Goal: Information Seeking & Learning: Learn about a topic

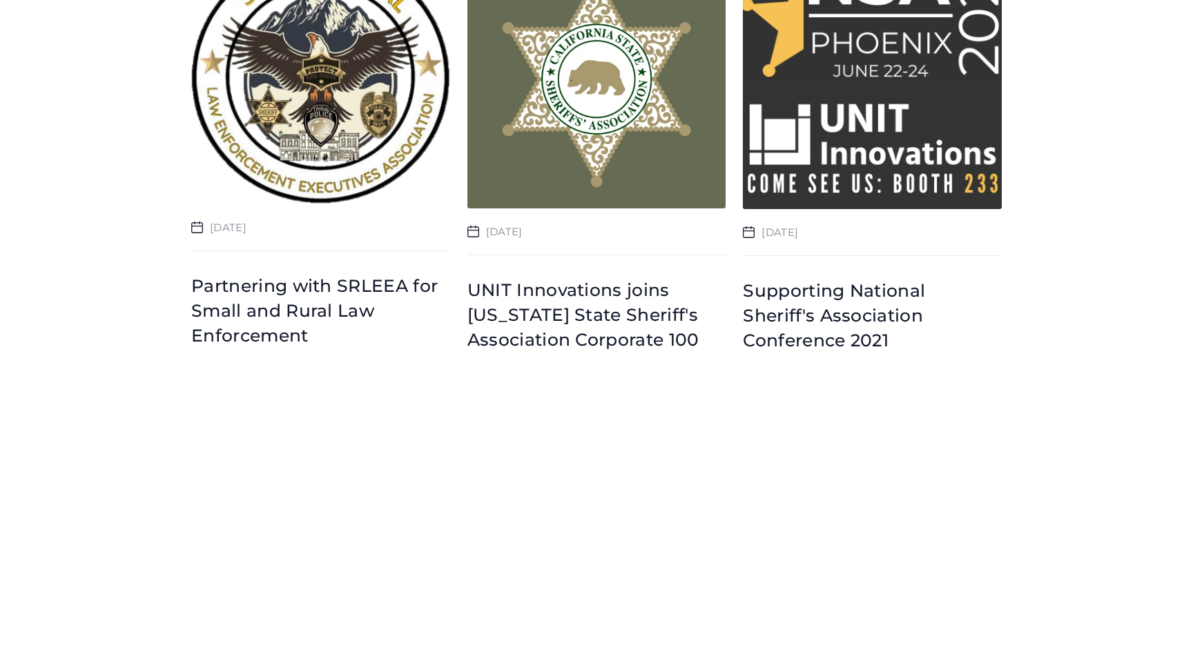
scroll to position [4182, 0]
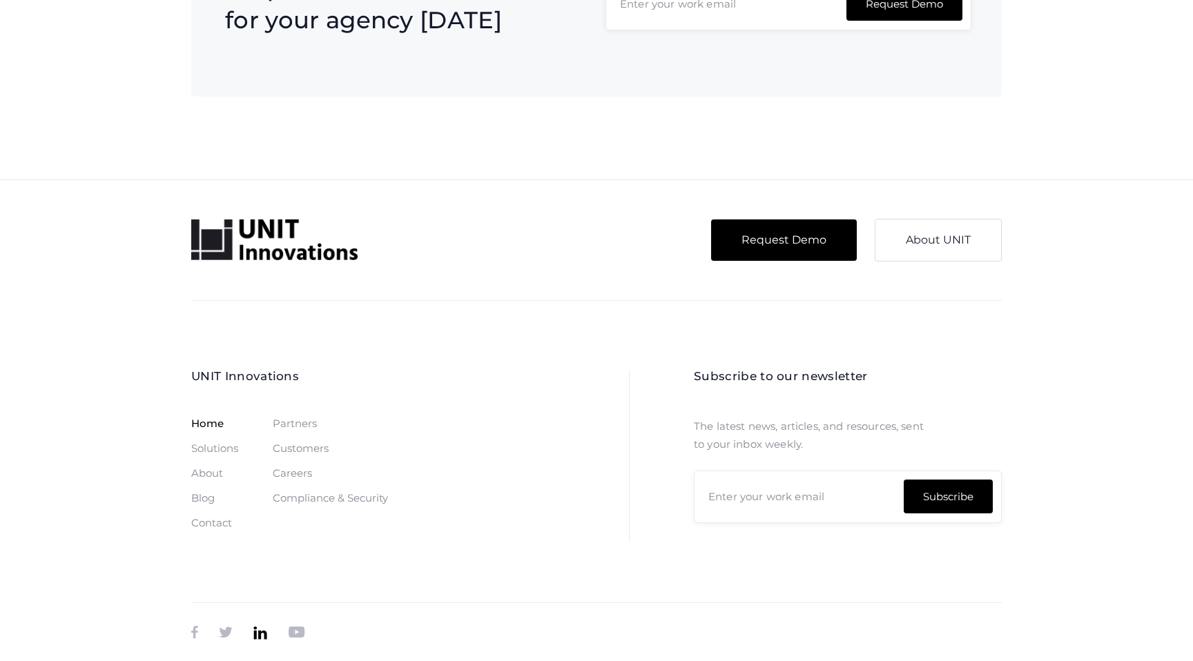
click at [266, 625] on link "" at bounding box center [260, 632] width 14 height 19
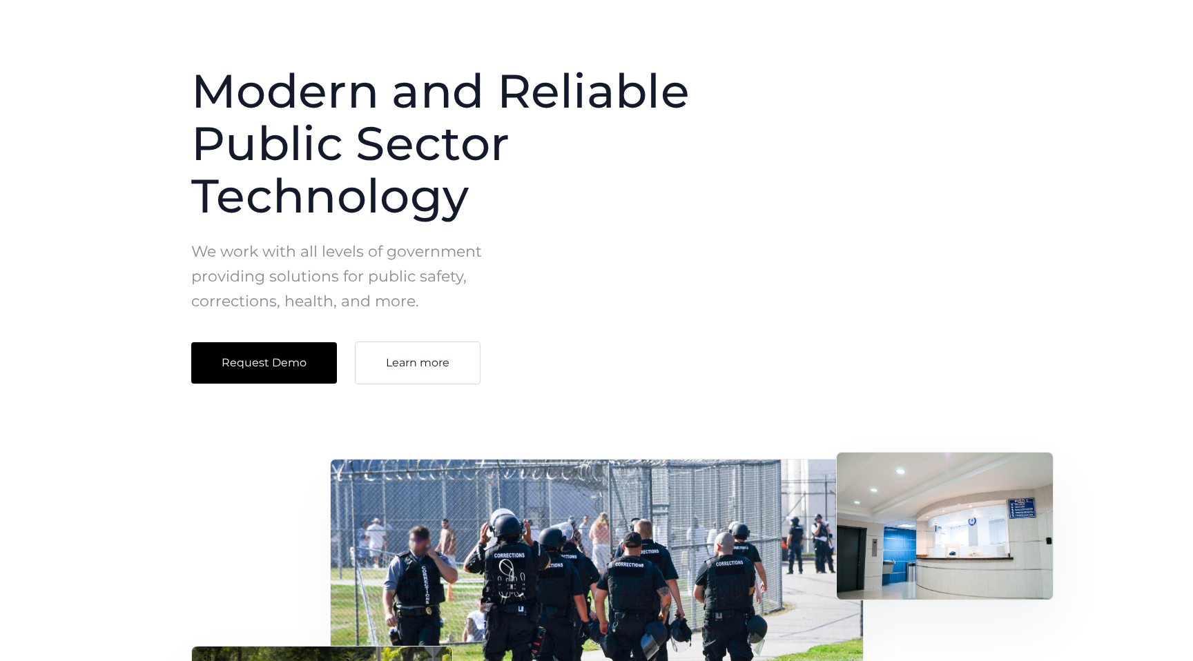
scroll to position [0, 0]
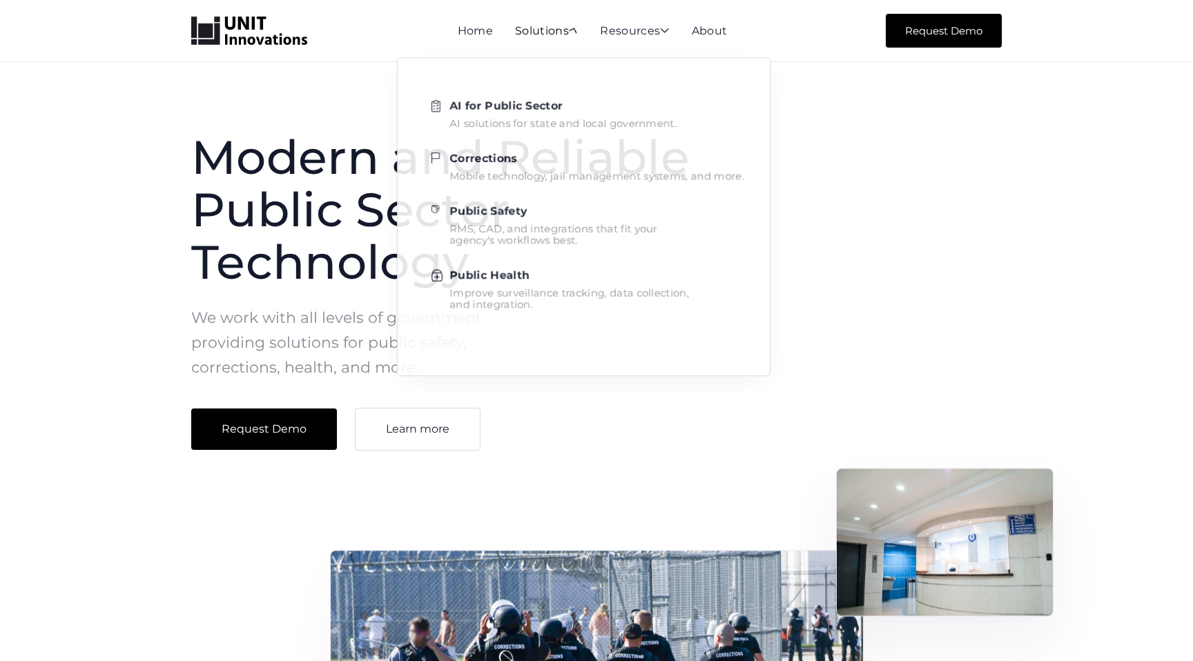
click at [549, 26] on div "Solutions " at bounding box center [546, 32] width 63 height 12
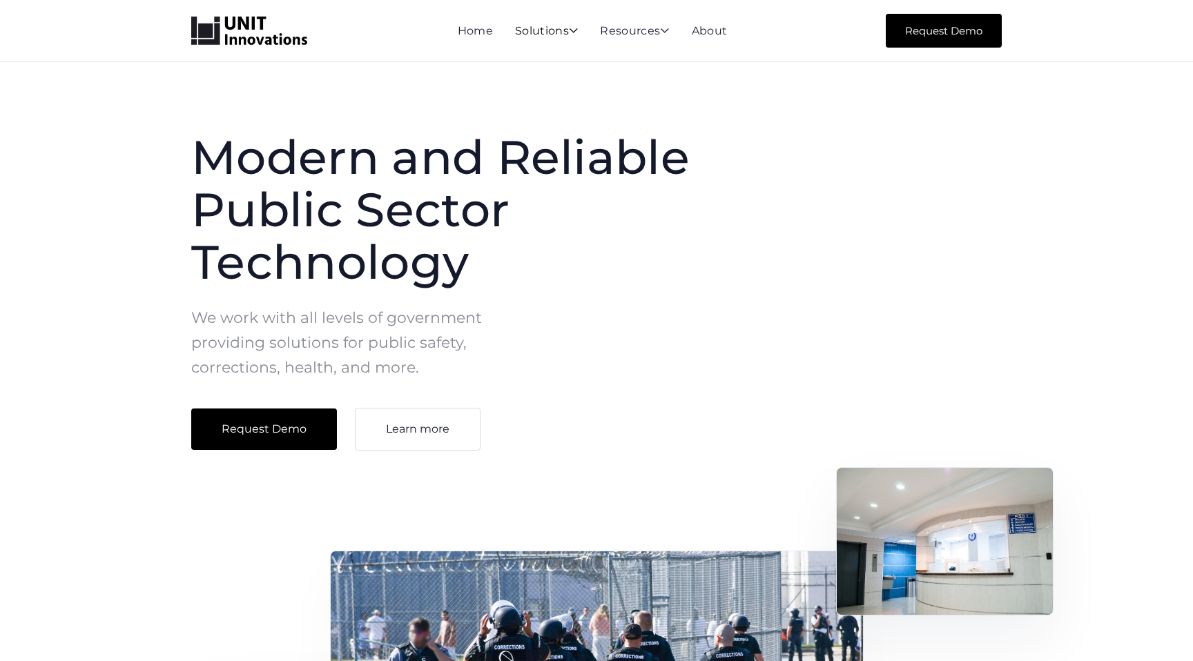
click at [549, 26] on div "Solutions " at bounding box center [546, 32] width 63 height 12
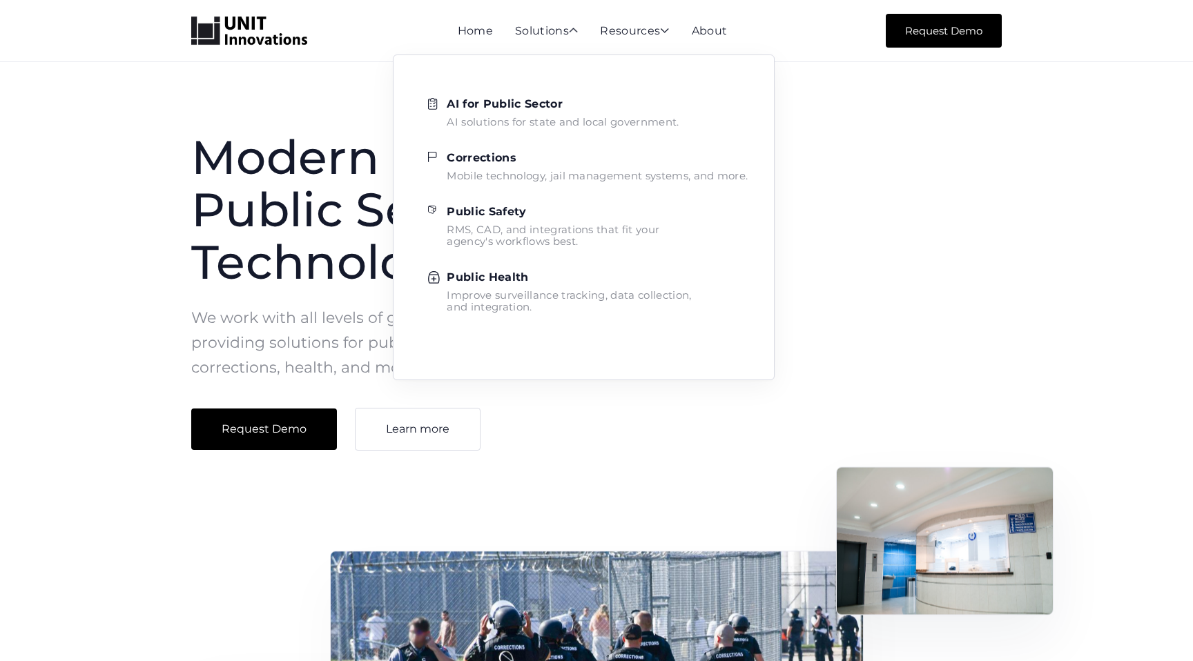
click at [512, 108] on strong "AI for Public Sector" at bounding box center [504, 103] width 115 height 13
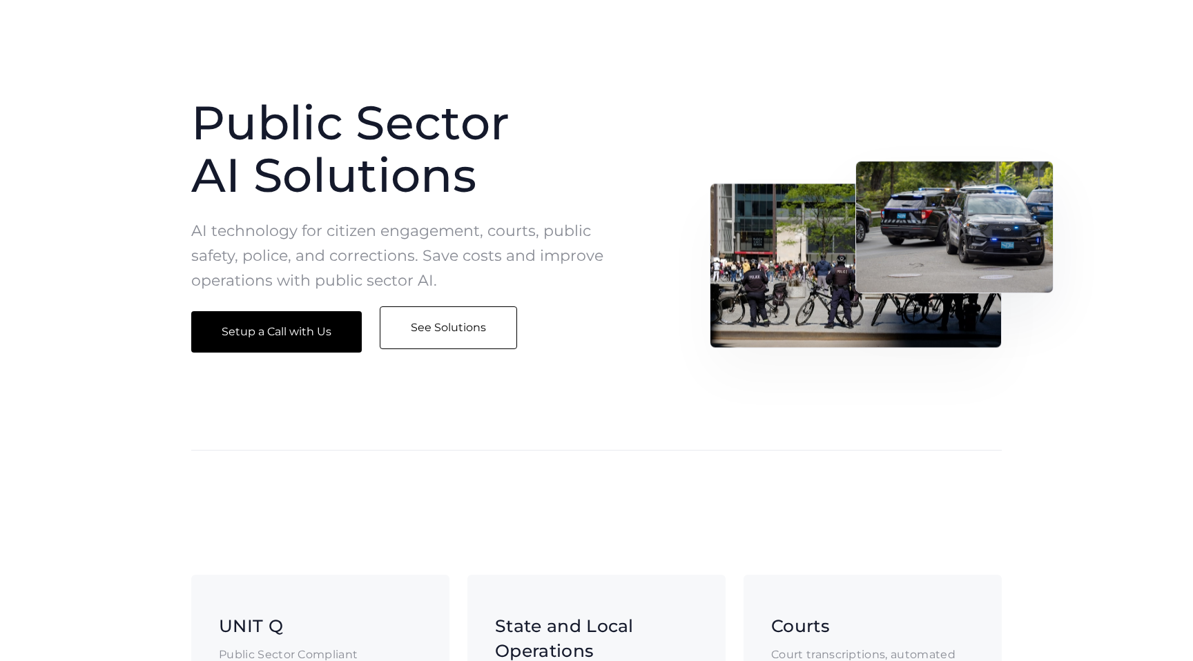
click at [497, 342] on link "See Solutions" at bounding box center [448, 327] width 137 height 43
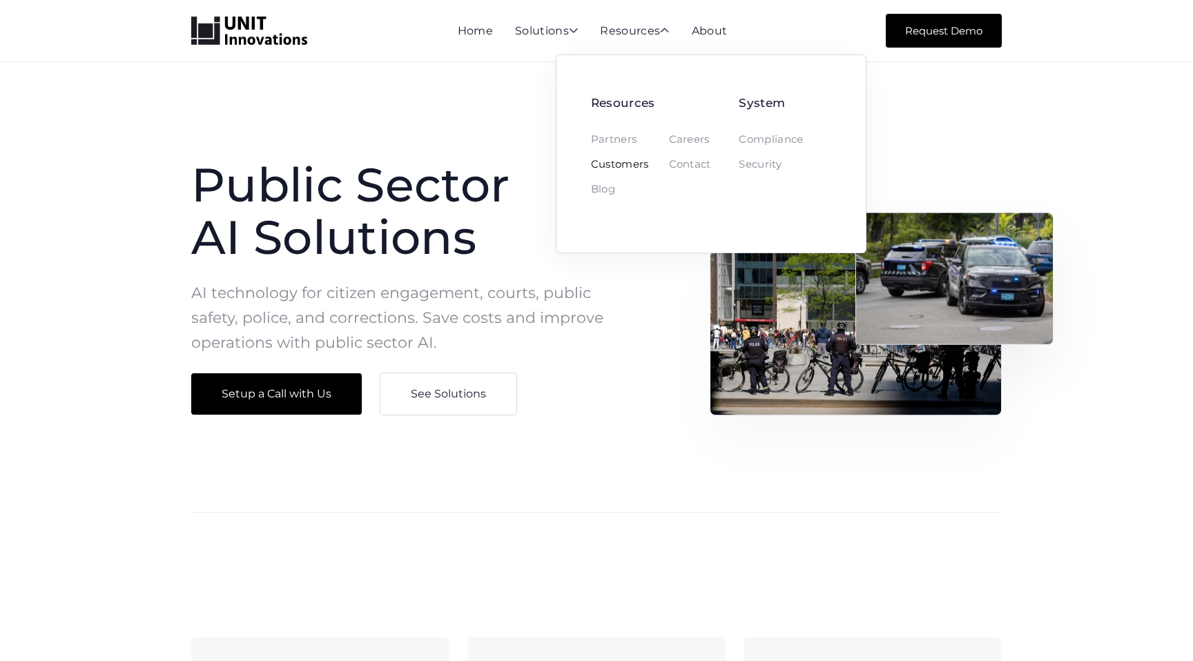
click at [630, 159] on link "Customers" at bounding box center [620, 164] width 58 height 11
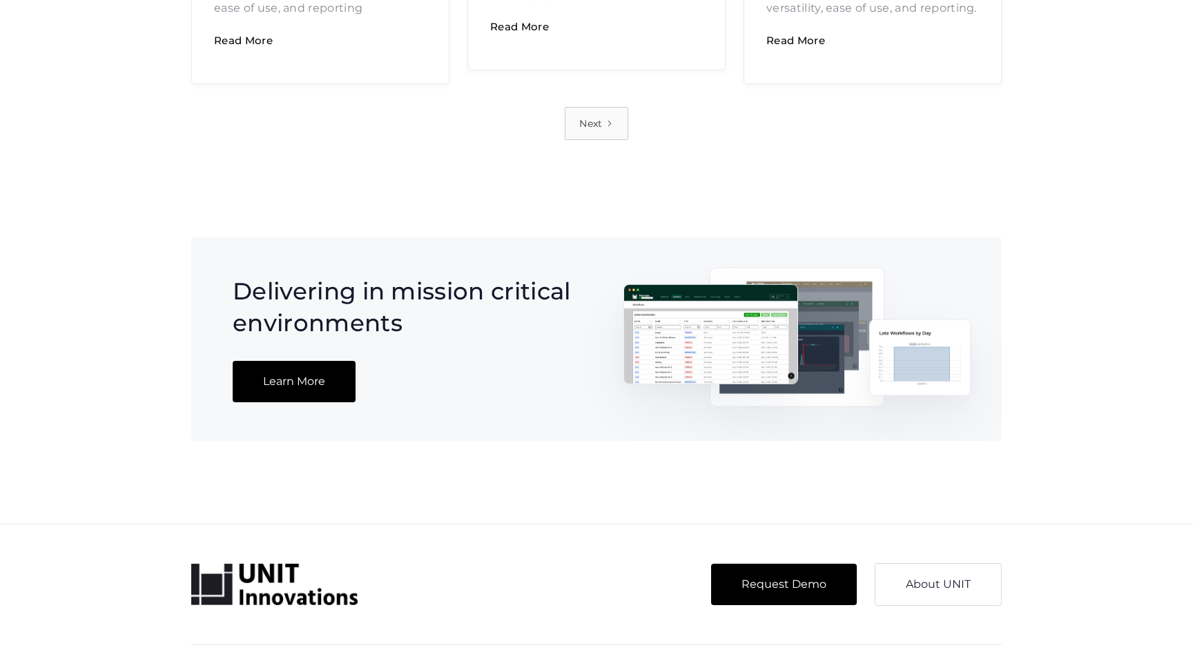
scroll to position [1445, 0]
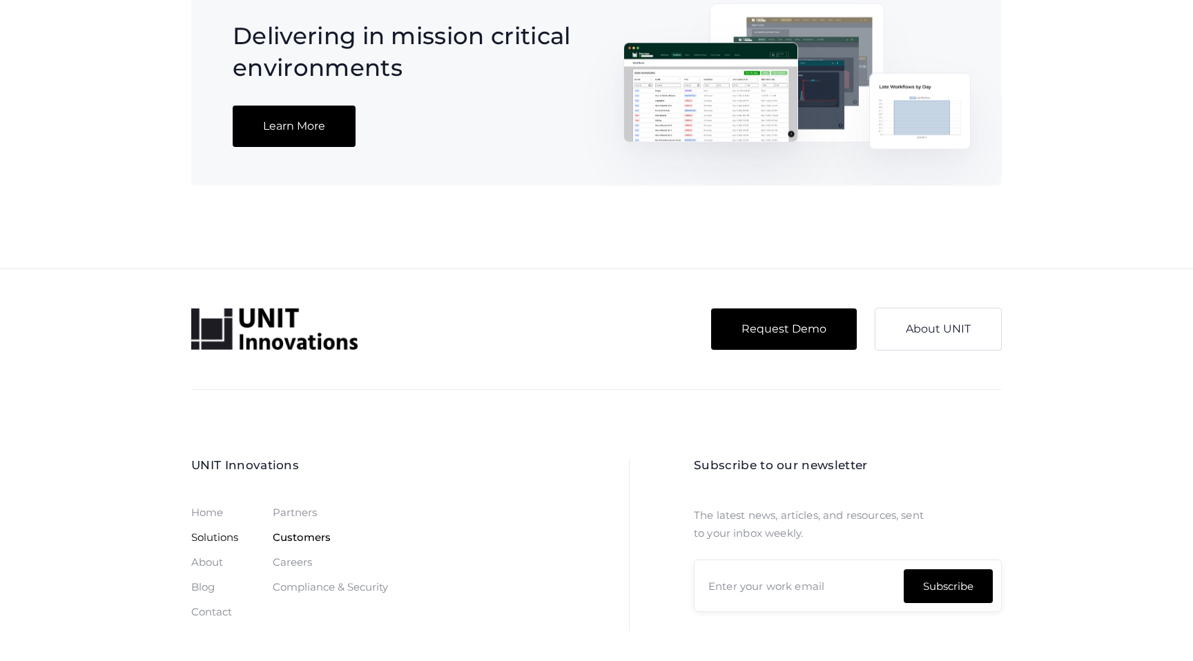
click at [215, 532] on link "Solutions" at bounding box center [214, 537] width 47 height 11
